Goal: Information Seeking & Learning: Learn about a topic

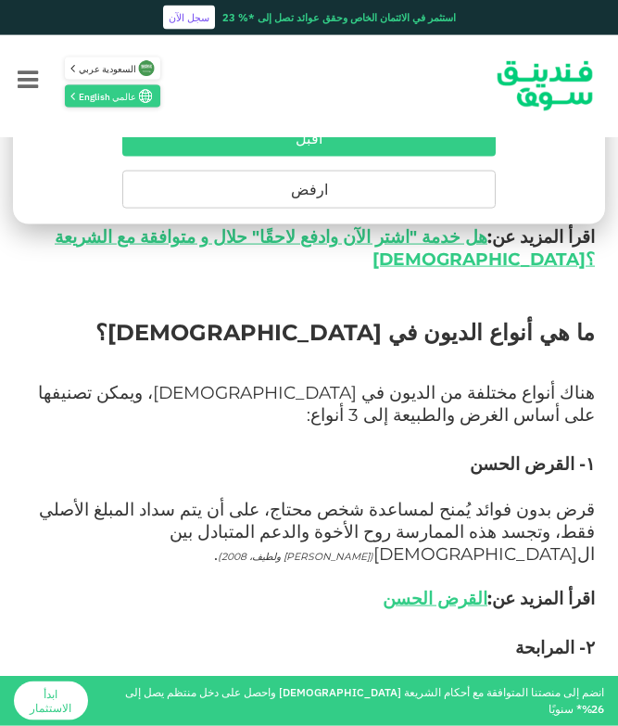
scroll to position [1071, 0]
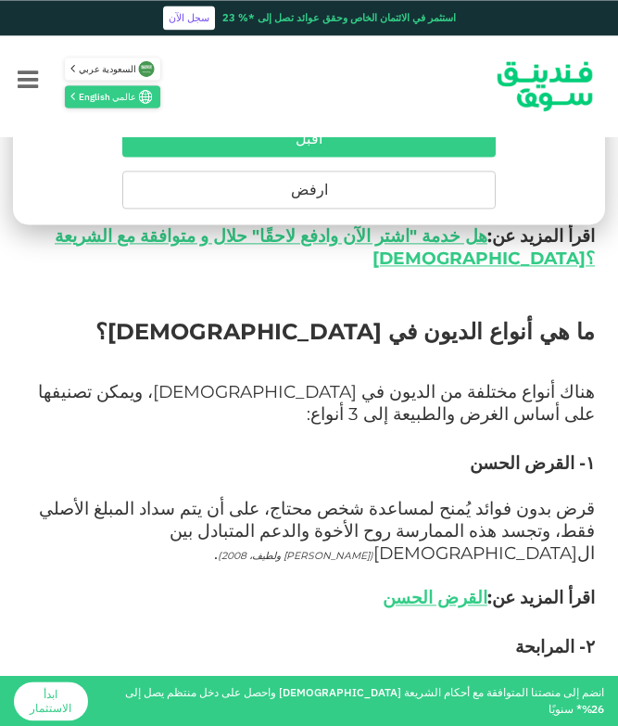
click at [456, 587] on link "القرض الحسن" at bounding box center [435, 597] width 105 height 21
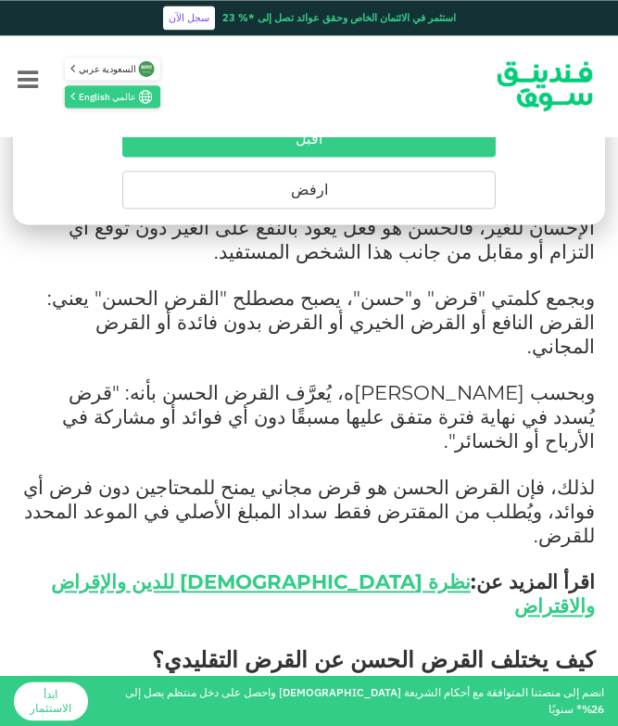
scroll to position [769, 0]
